Goal: Navigation & Orientation: Find specific page/section

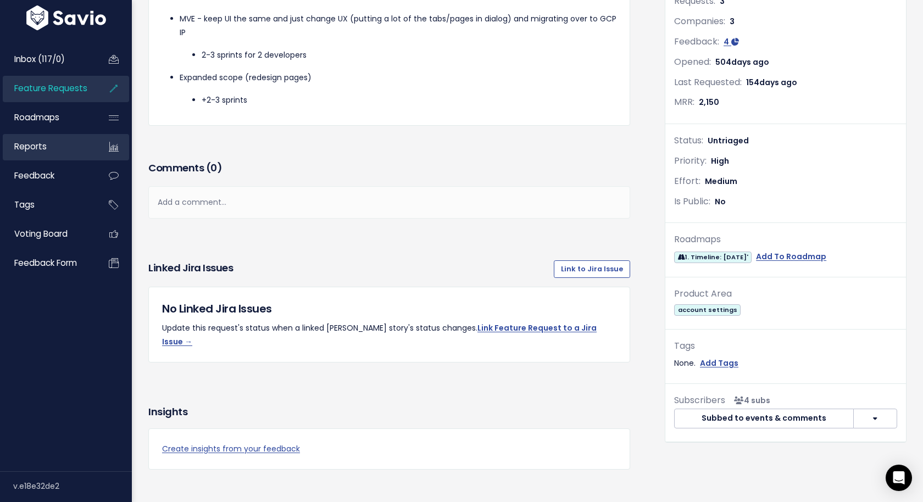
scroll to position [154, 0]
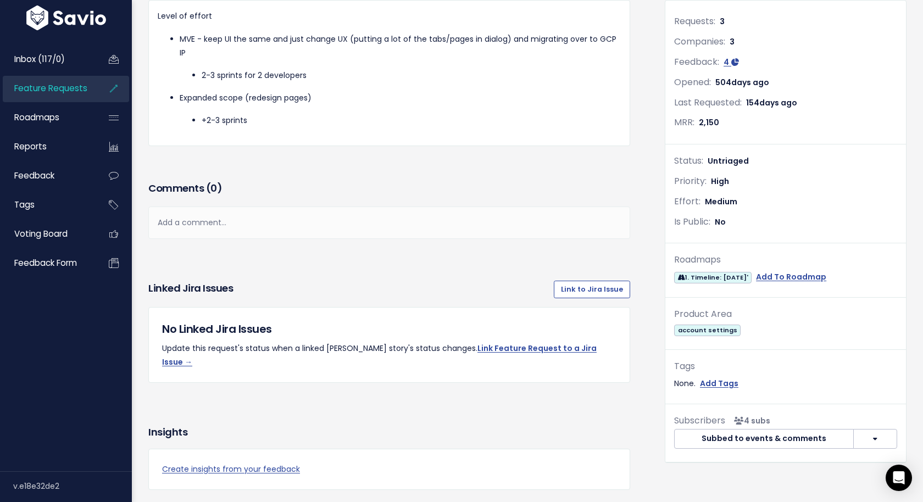
click at [64, 90] on span "Feature Requests" at bounding box center [50, 88] width 73 height 12
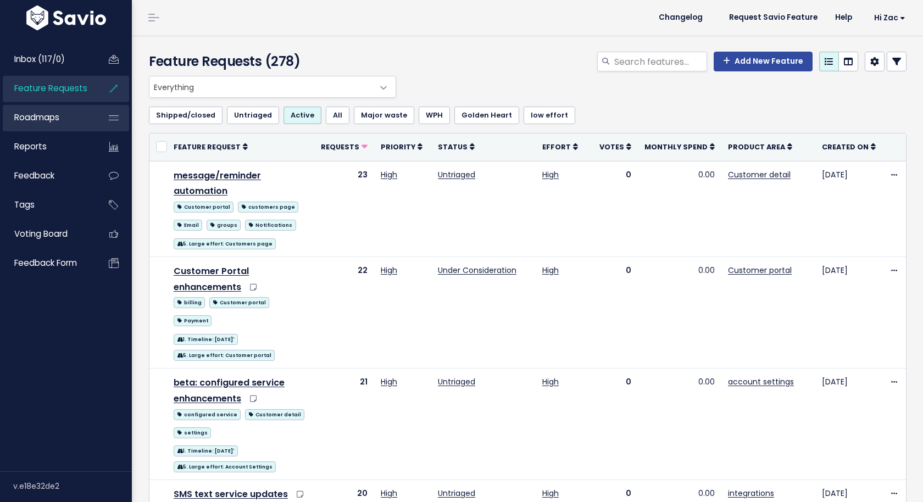
click at [42, 114] on span "Roadmaps" at bounding box center [36, 118] width 45 height 12
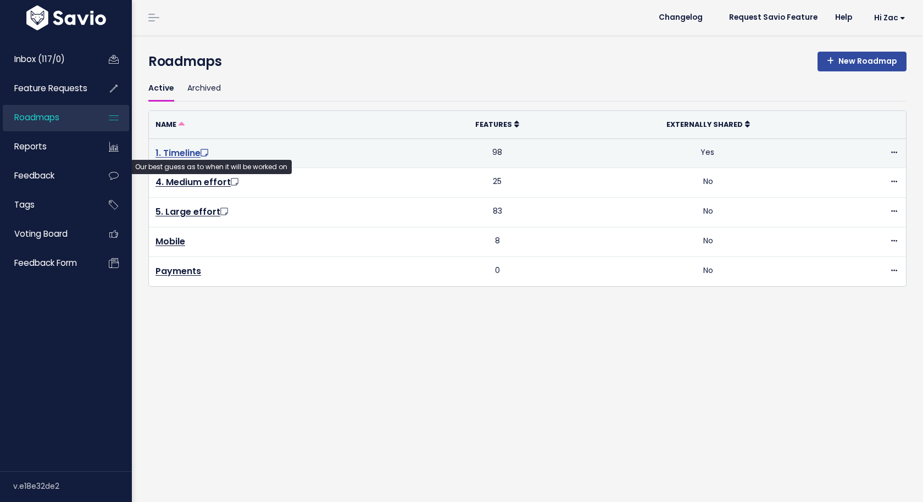
click at [206, 152] on link "1. Timeline" at bounding box center [183, 153] width 55 height 13
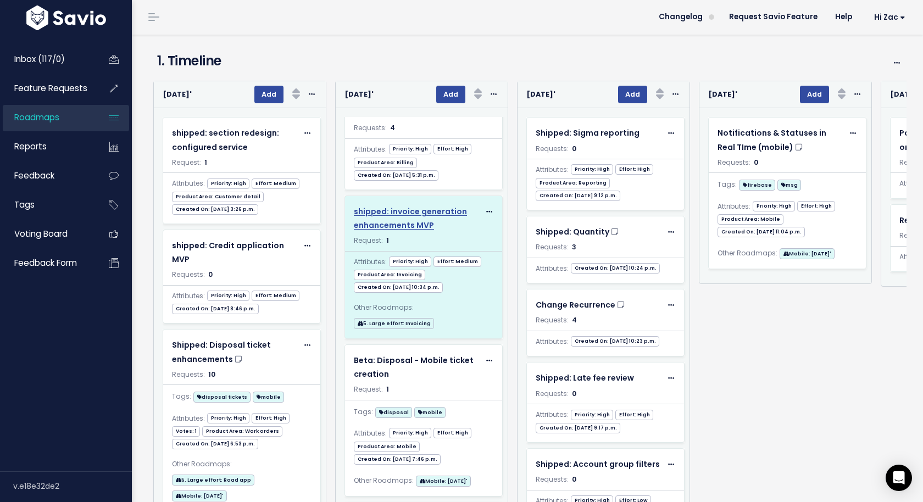
scroll to position [167, 0]
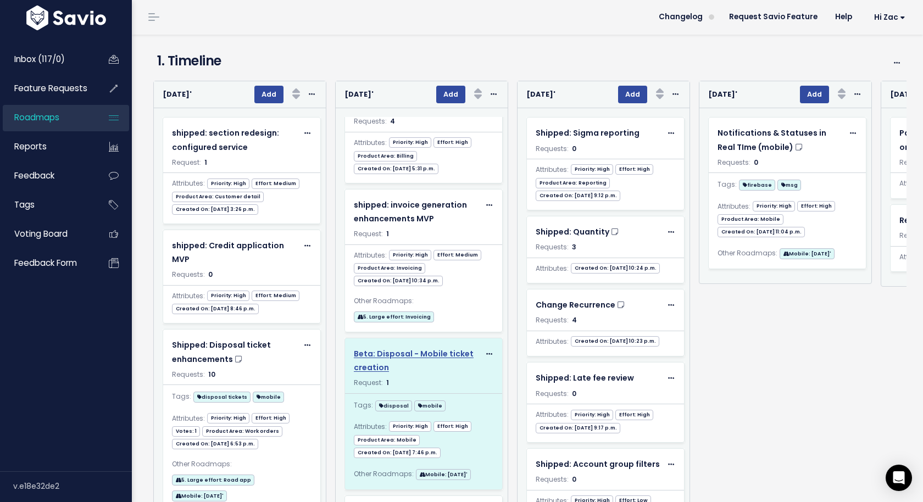
click at [417, 348] on span "Beta: Disposal - Mobile ticket creation" at bounding box center [414, 360] width 120 height 25
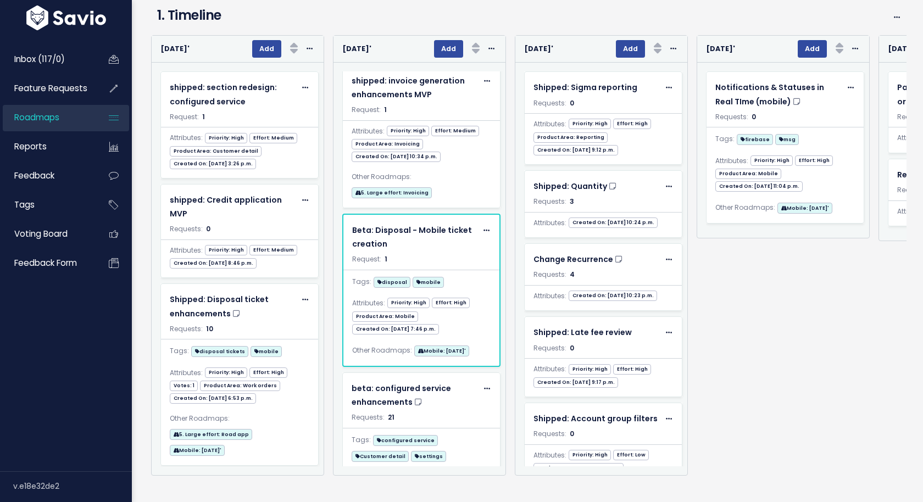
scroll to position [0, 3287]
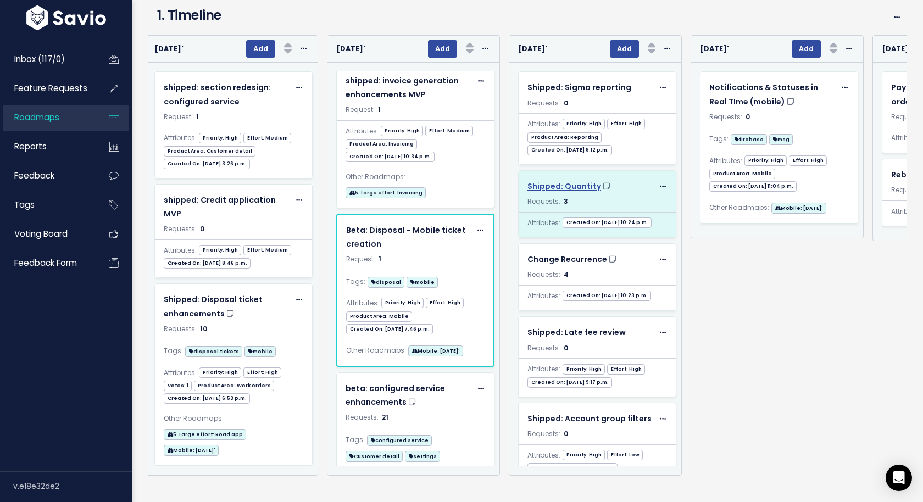
click at [572, 184] on span "Shipped: Quantity" at bounding box center [565, 186] width 74 height 11
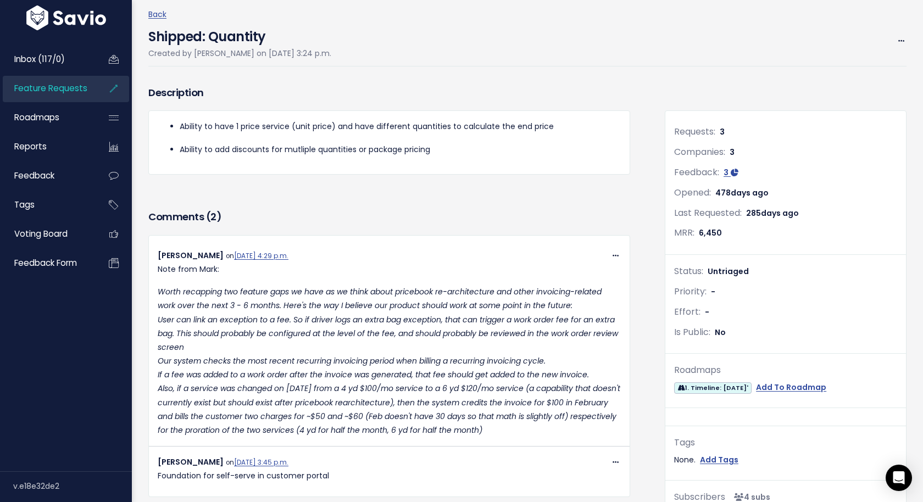
scroll to position [47, 0]
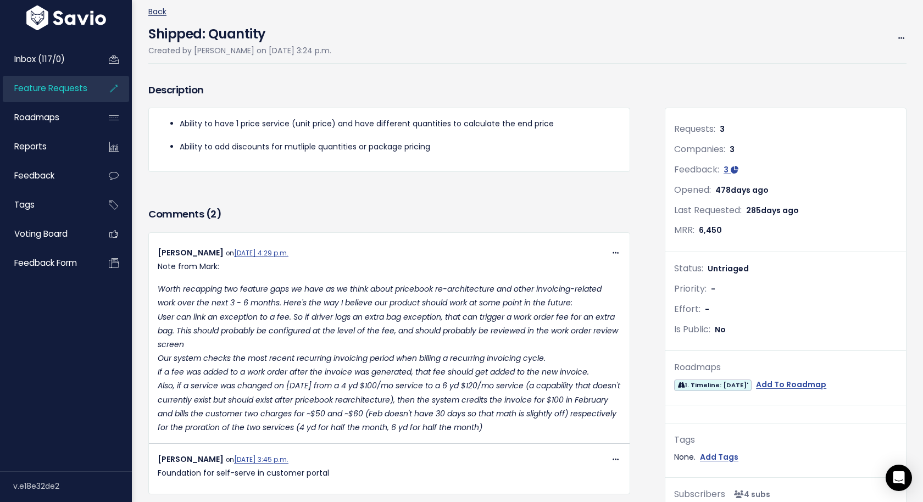
click at [156, 10] on link "Back" at bounding box center [157, 11] width 18 height 11
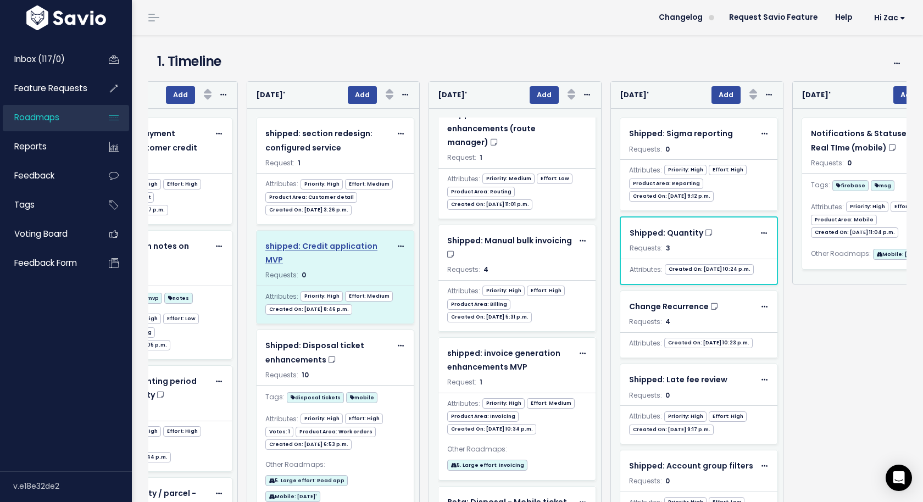
scroll to position [25, 0]
